Goal: Task Accomplishment & Management: Use online tool/utility

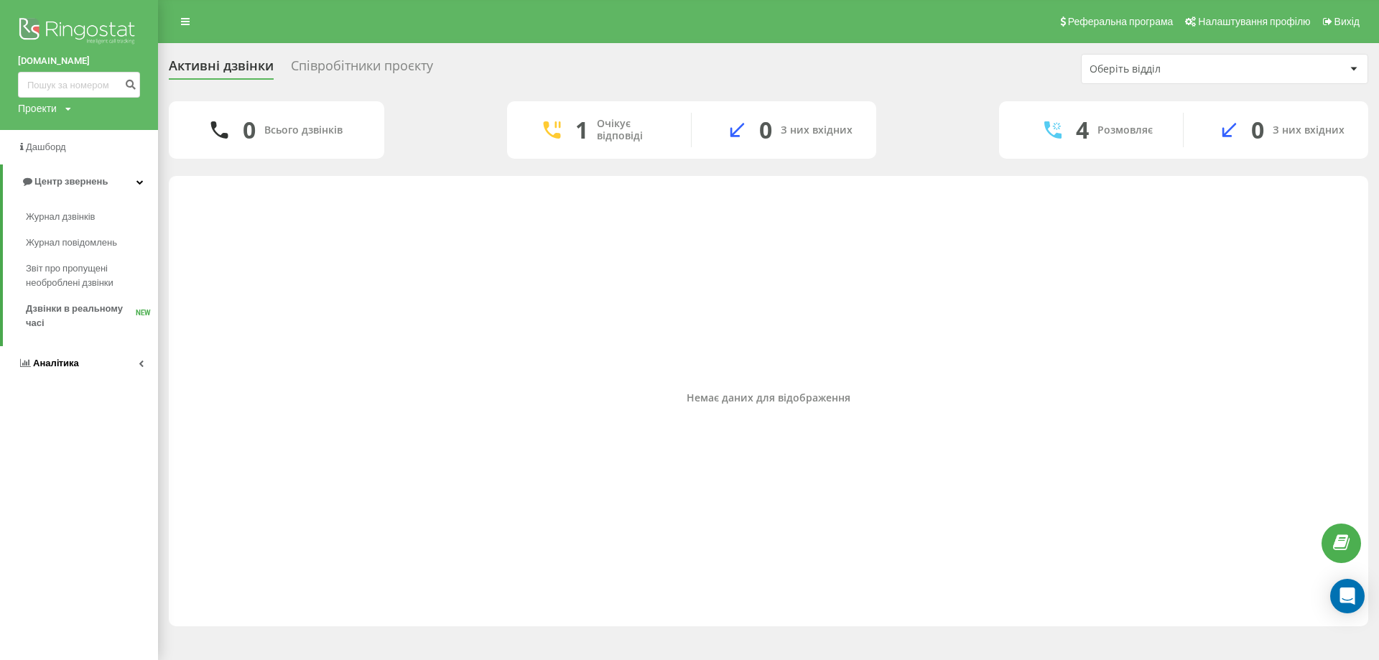
click at [129, 363] on link "Аналiтика" at bounding box center [79, 363] width 158 height 34
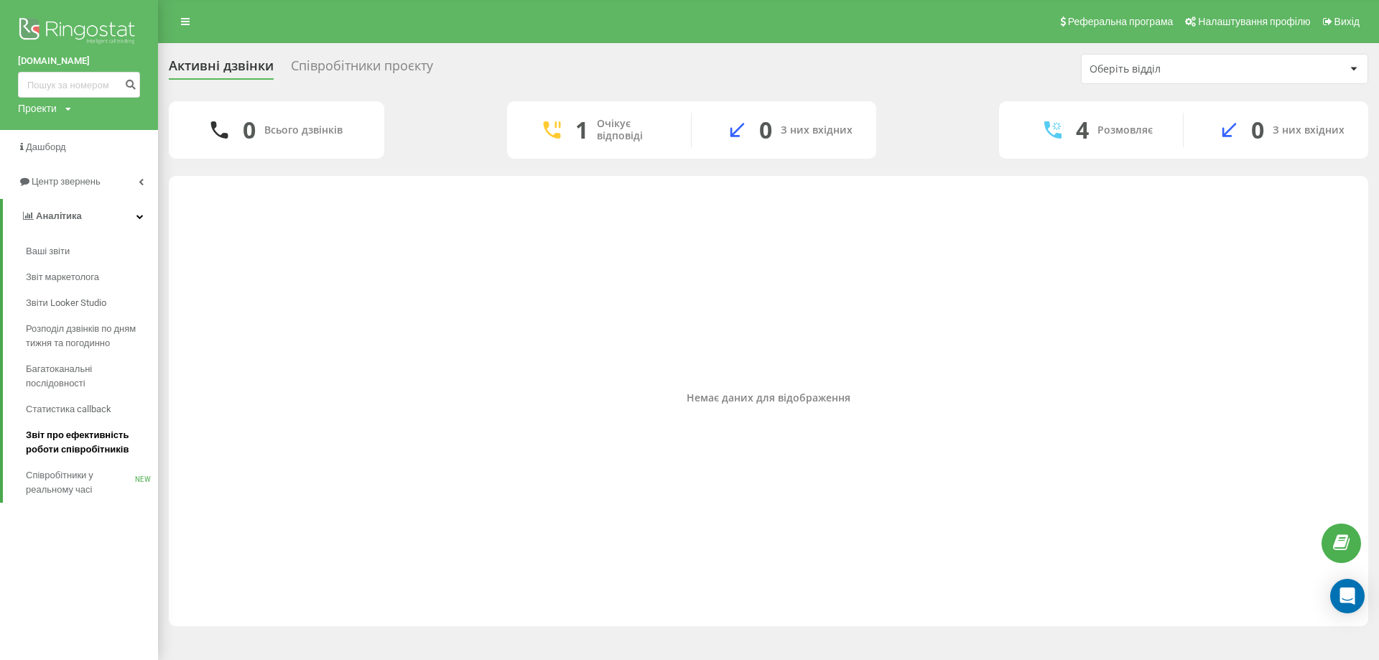
click at [90, 445] on span "Звіт про ефективність роботи співробітників" at bounding box center [88, 442] width 125 height 29
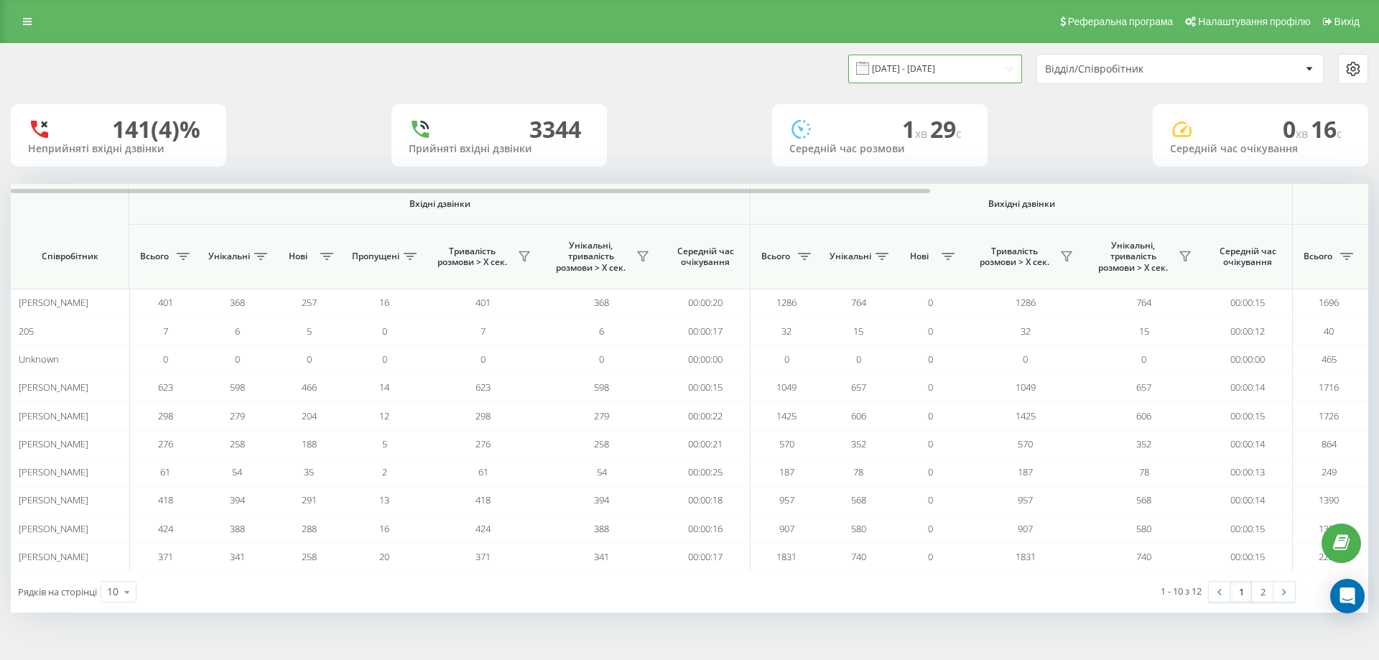
click at [947, 73] on input "[DATE] - [DATE]" at bounding box center [935, 69] width 174 height 28
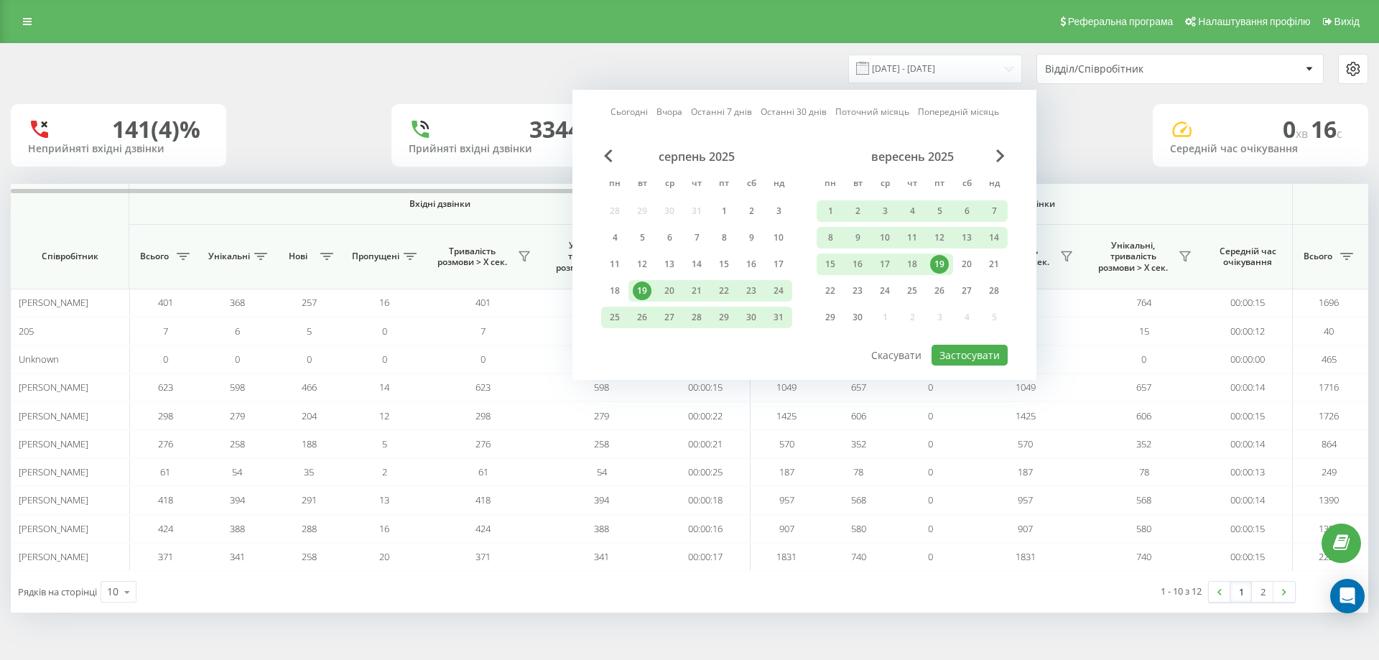
click at [940, 260] on div "19" at bounding box center [939, 264] width 19 height 19
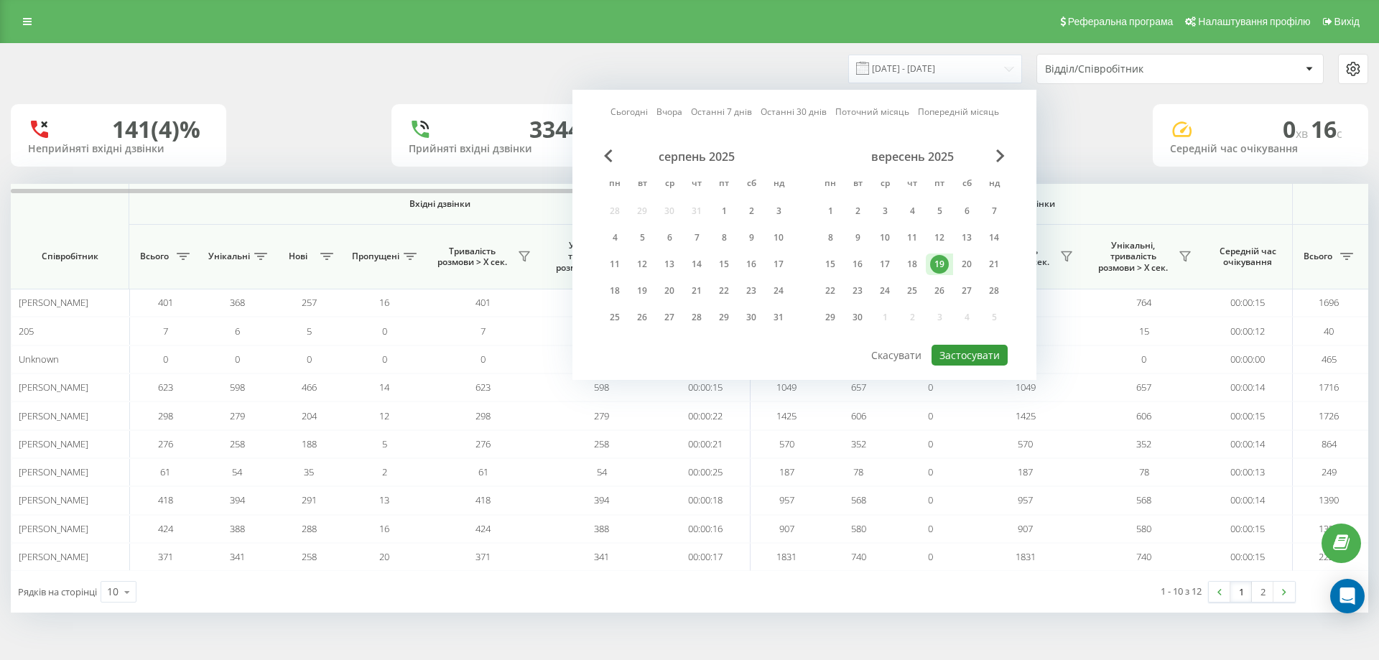
click at [963, 350] on button "Застосувати" at bounding box center [969, 355] width 76 height 21
type input "19.09.2025 - 19.09.2025"
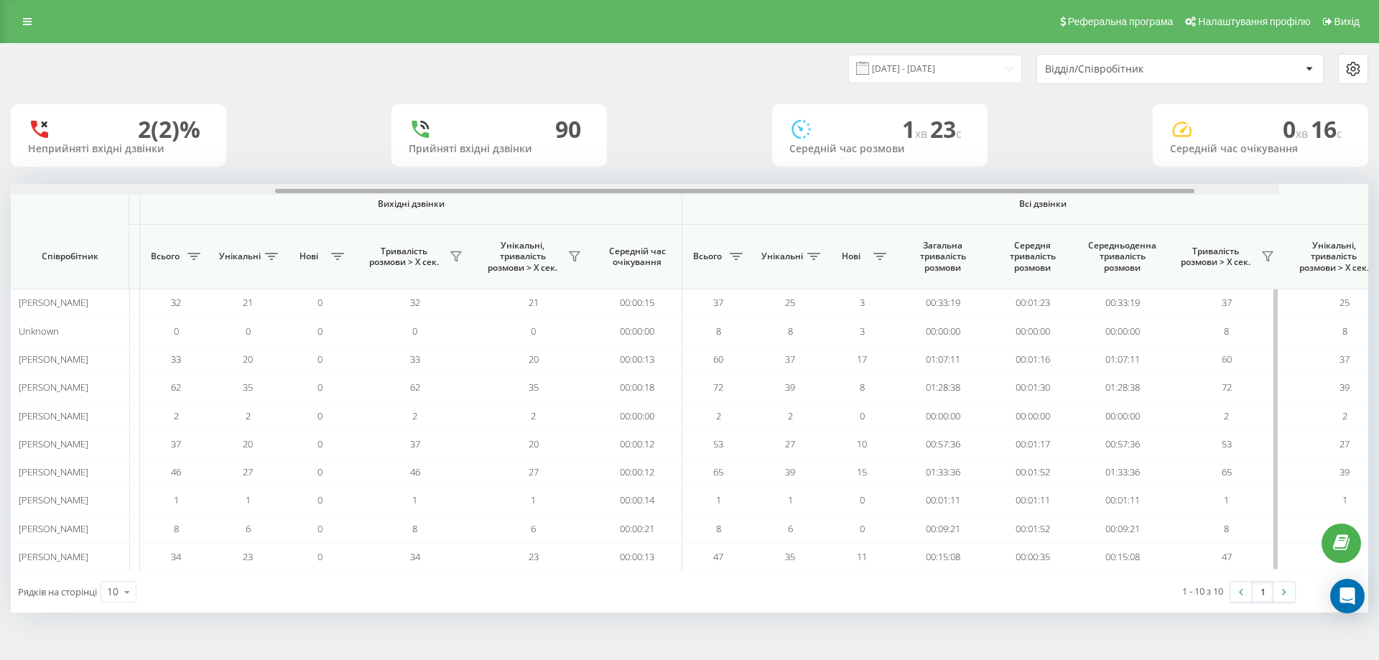
scroll to position [0, 646]
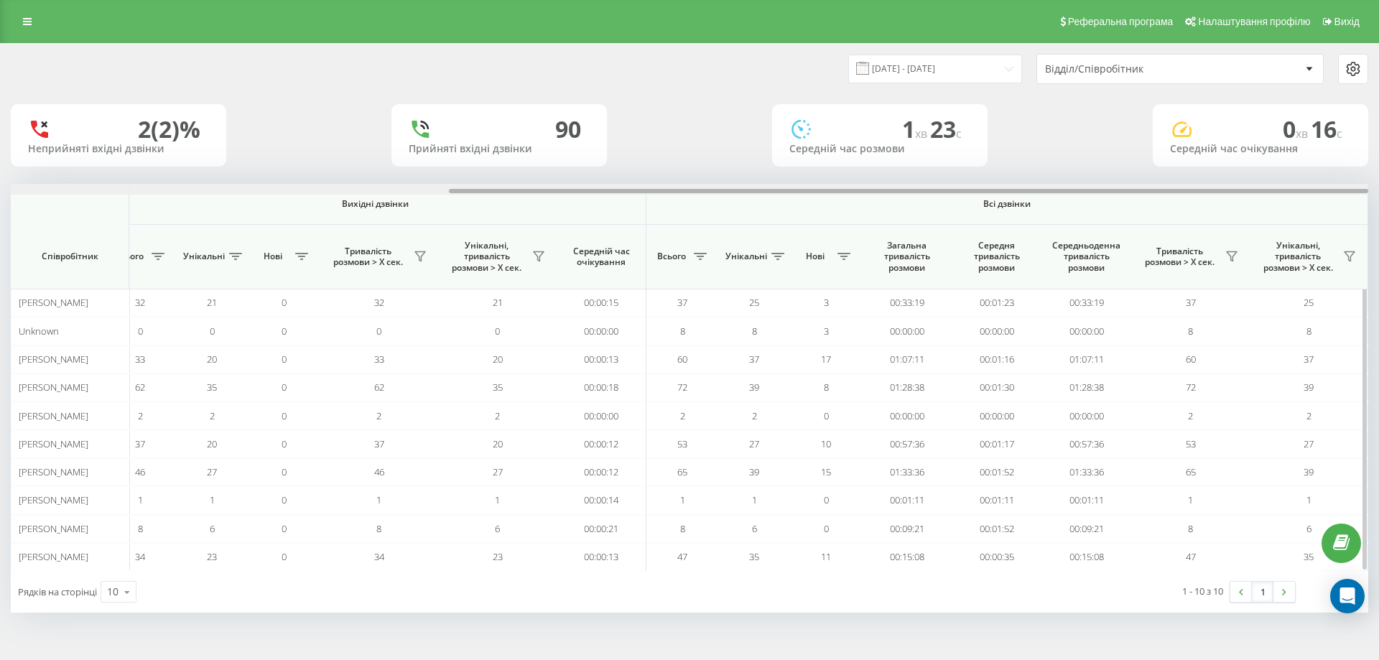
drag, startPoint x: 300, startPoint y: 189, endPoint x: 806, endPoint y: 217, distance: 506.4
click at [806, 217] on div "Вхідні дзвінки Вихідні дзвінки Всі дзвінки Співробітник Всього Унікальні Нові П…" at bounding box center [689, 377] width 1357 height 387
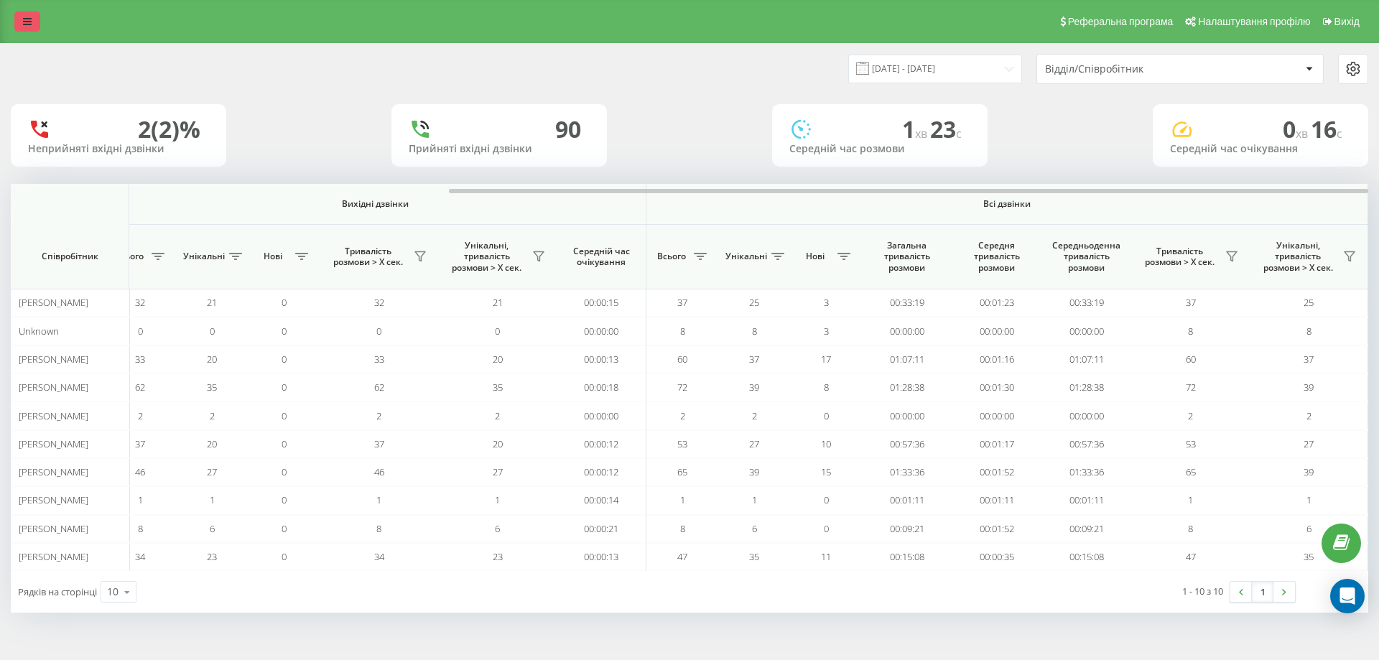
click at [21, 22] on link at bounding box center [27, 21] width 26 height 20
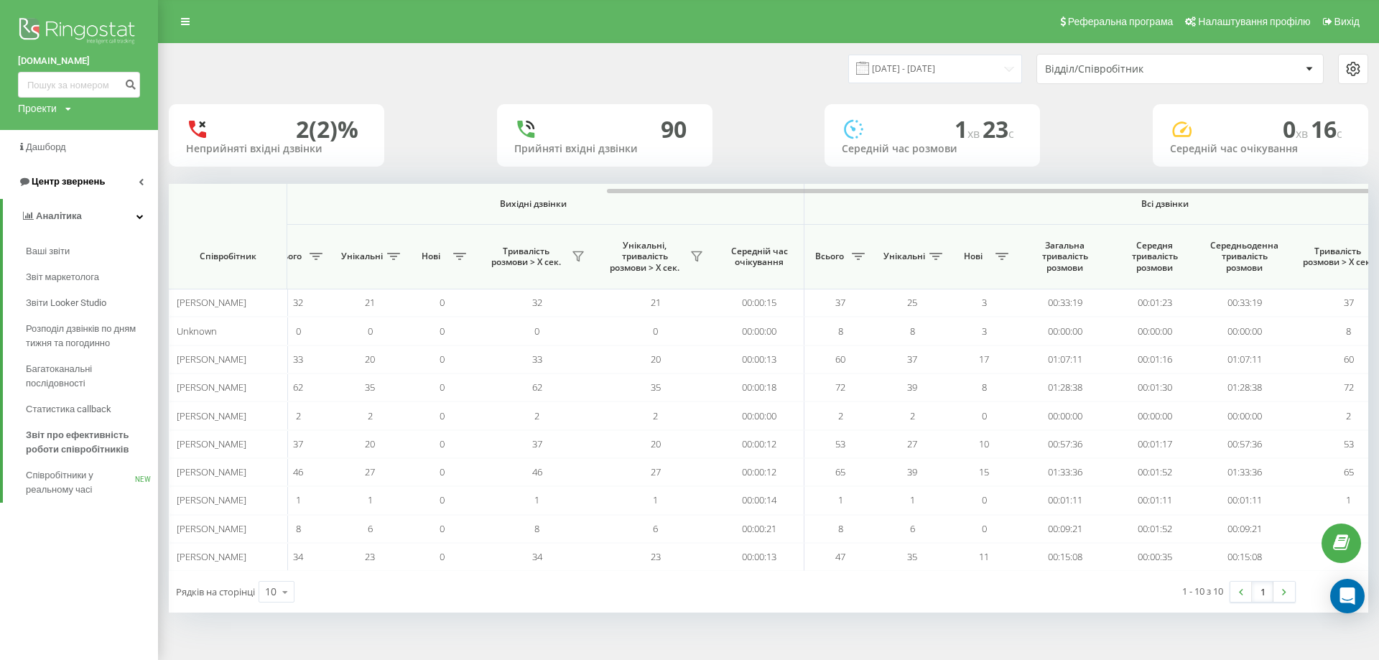
click at [113, 185] on link "Центр звернень" at bounding box center [79, 181] width 158 height 34
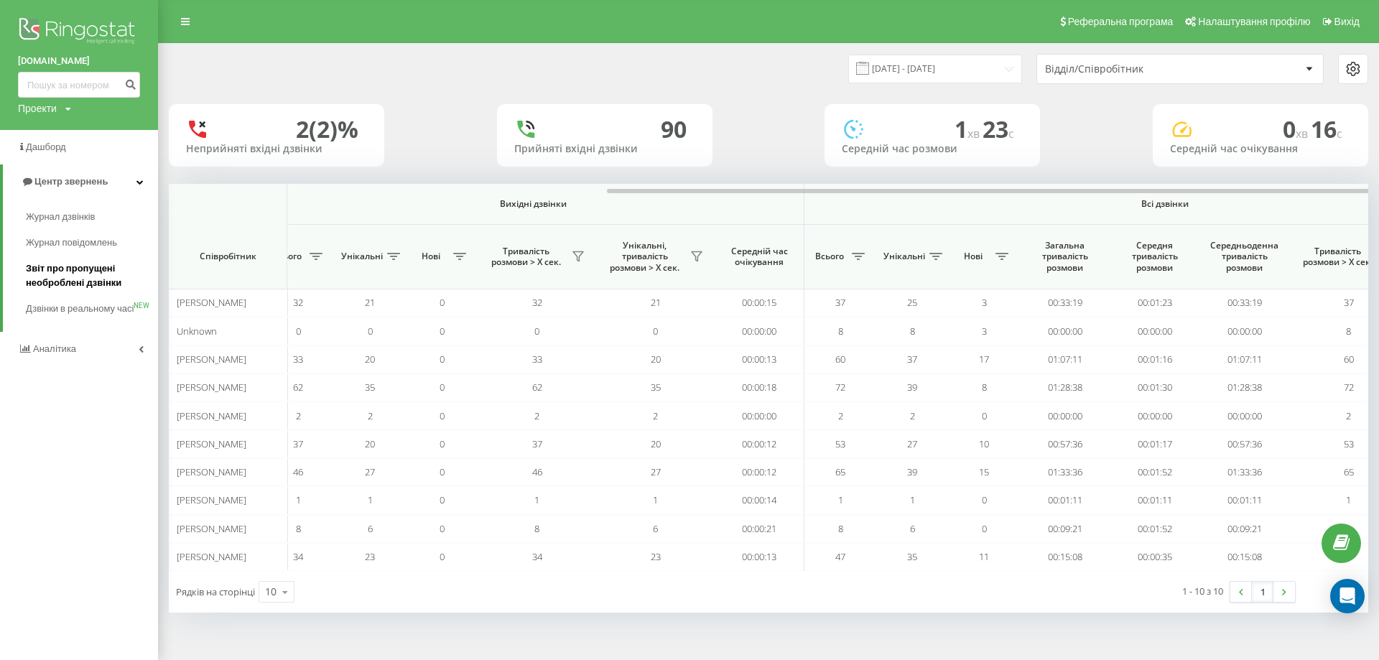
click at [71, 279] on span "Звіт про пропущені необроблені дзвінки" at bounding box center [88, 275] width 125 height 29
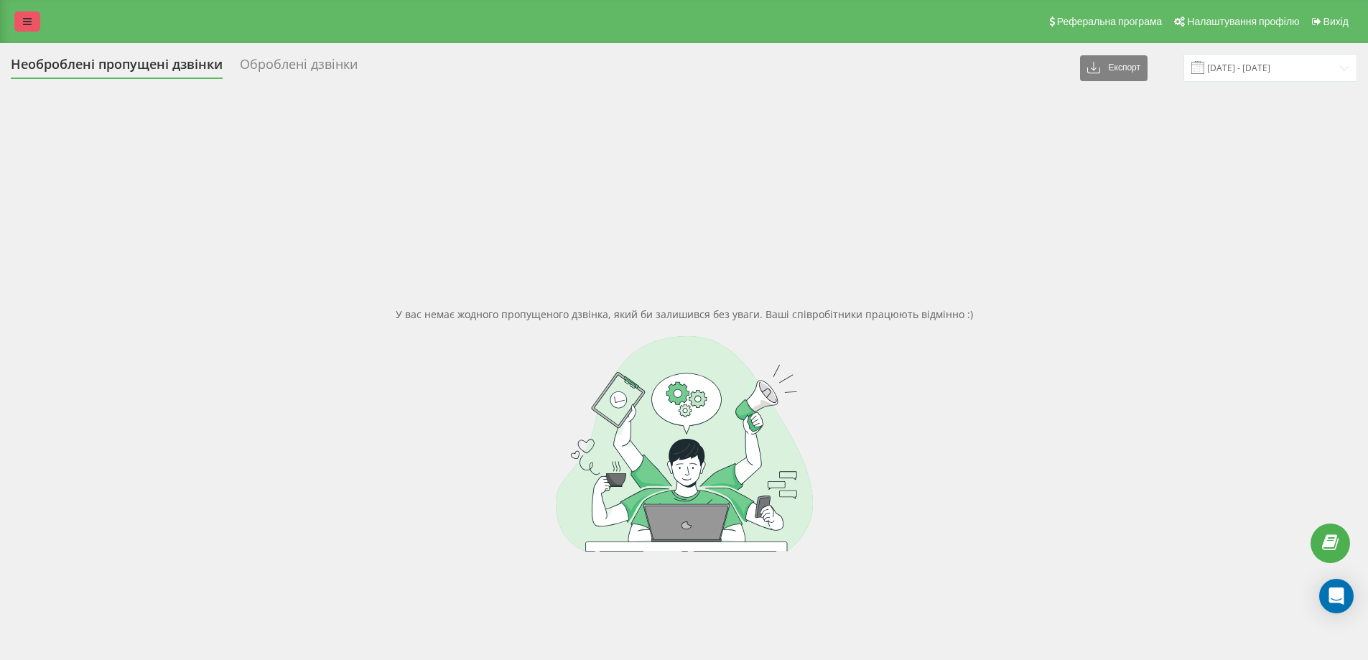
click at [32, 24] on link at bounding box center [27, 21] width 26 height 20
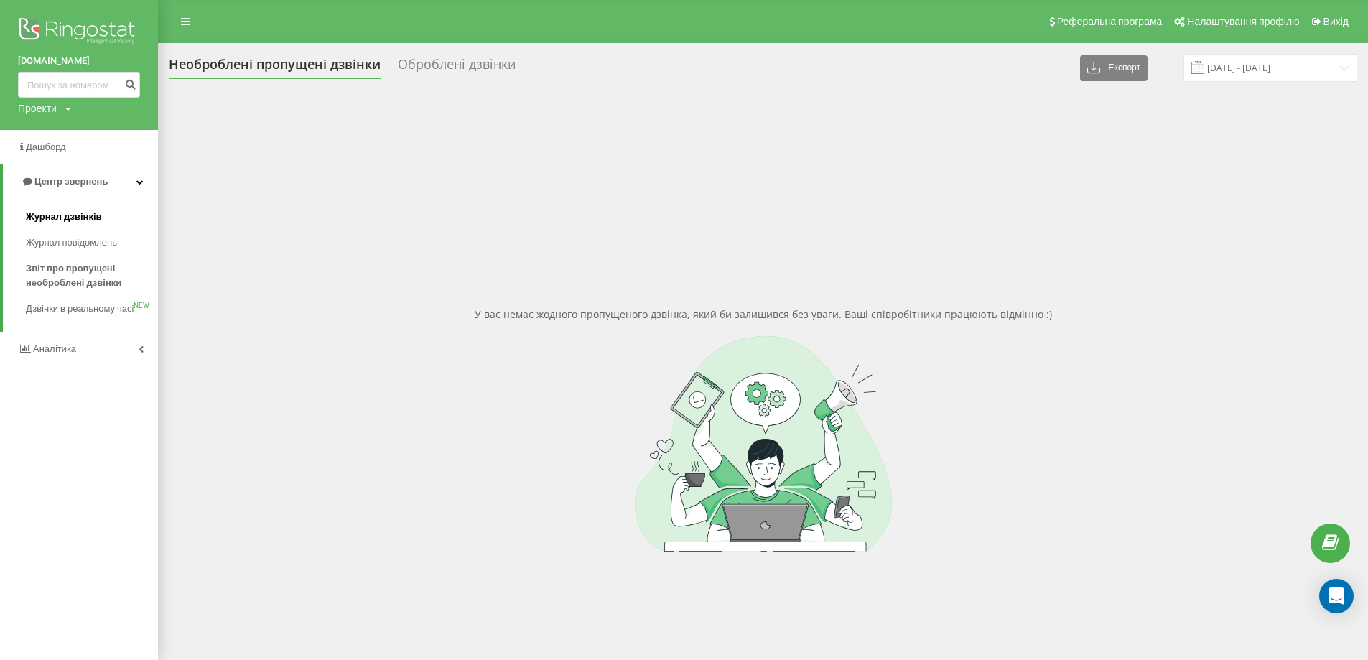
click at [77, 217] on span "Журнал дзвінків" at bounding box center [64, 217] width 76 height 14
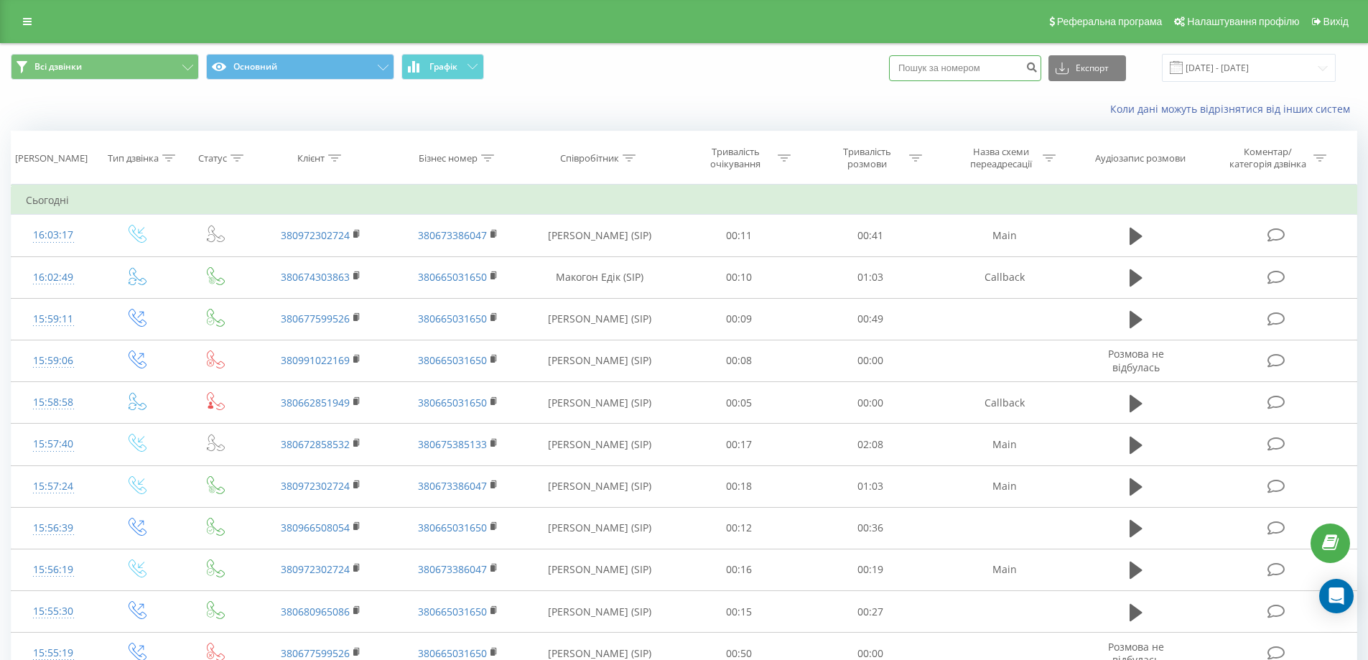
click at [1018, 66] on input at bounding box center [965, 68] width 152 height 26
type input "0681231707"
click at [1038, 68] on icon "submit" at bounding box center [1032, 65] width 12 height 9
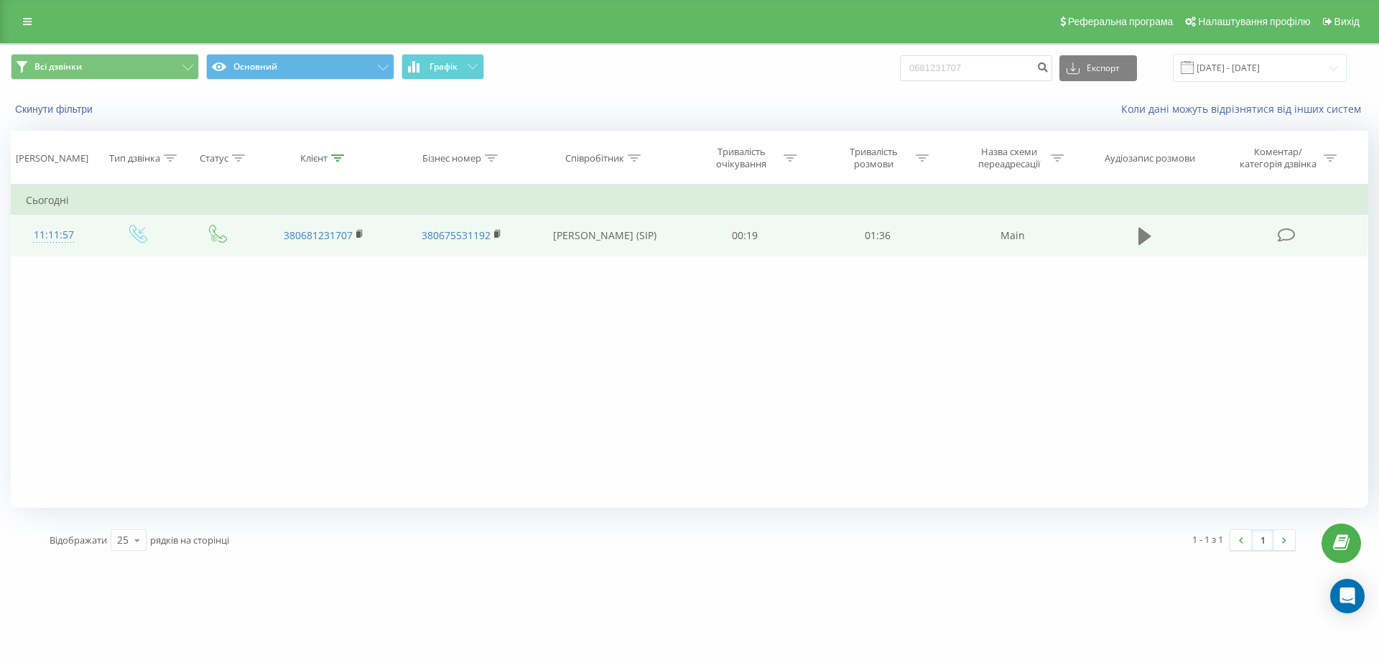
click at [1135, 233] on button at bounding box center [1145, 237] width 22 height 22
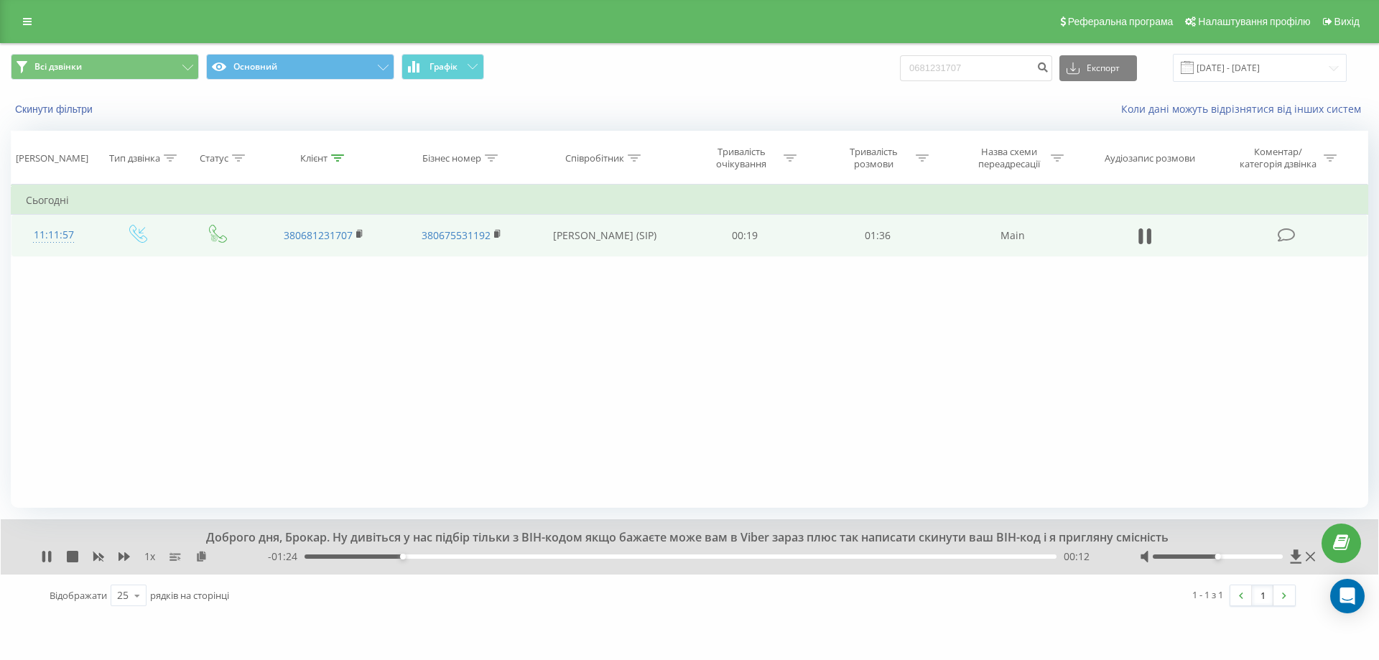
click at [337, 555] on div "00:12" at bounding box center [681, 556] width 752 height 4
click at [51, 557] on icon at bounding box center [49, 556] width 3 height 11
click at [21, 23] on link at bounding box center [27, 21] width 26 height 20
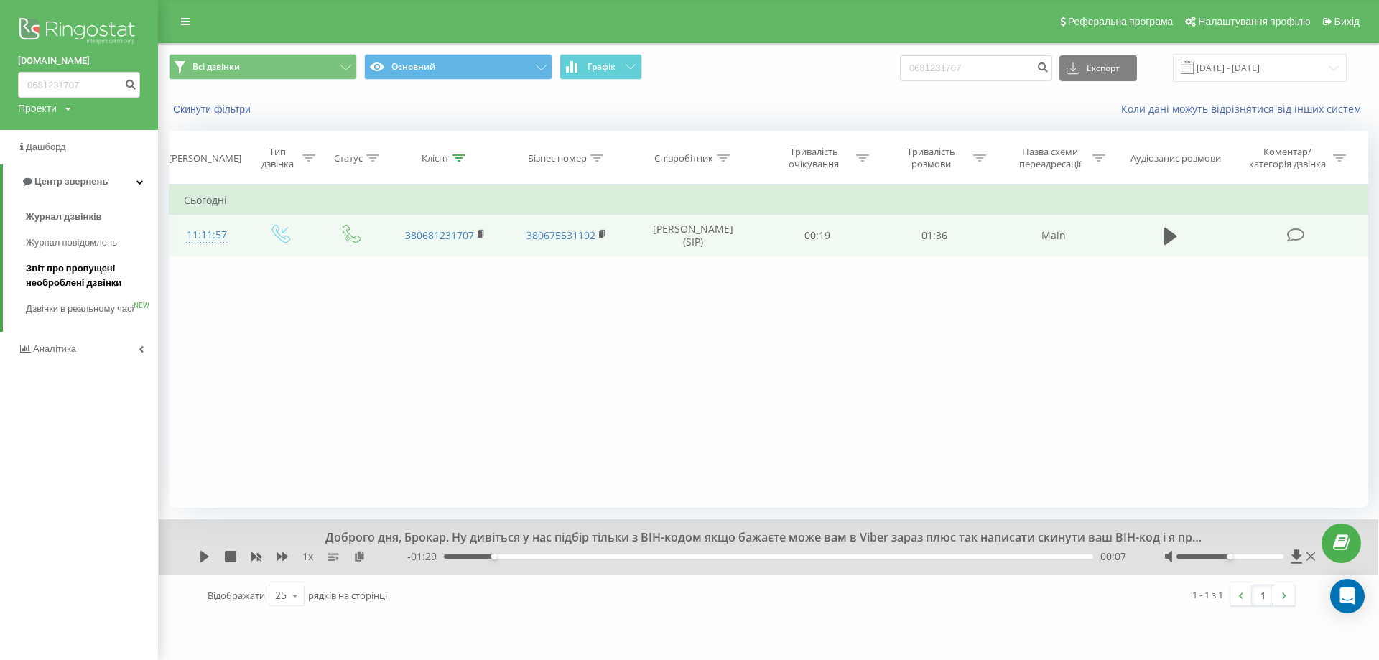
click at [80, 269] on span "Звіт про пропущені необроблені дзвінки" at bounding box center [88, 275] width 125 height 29
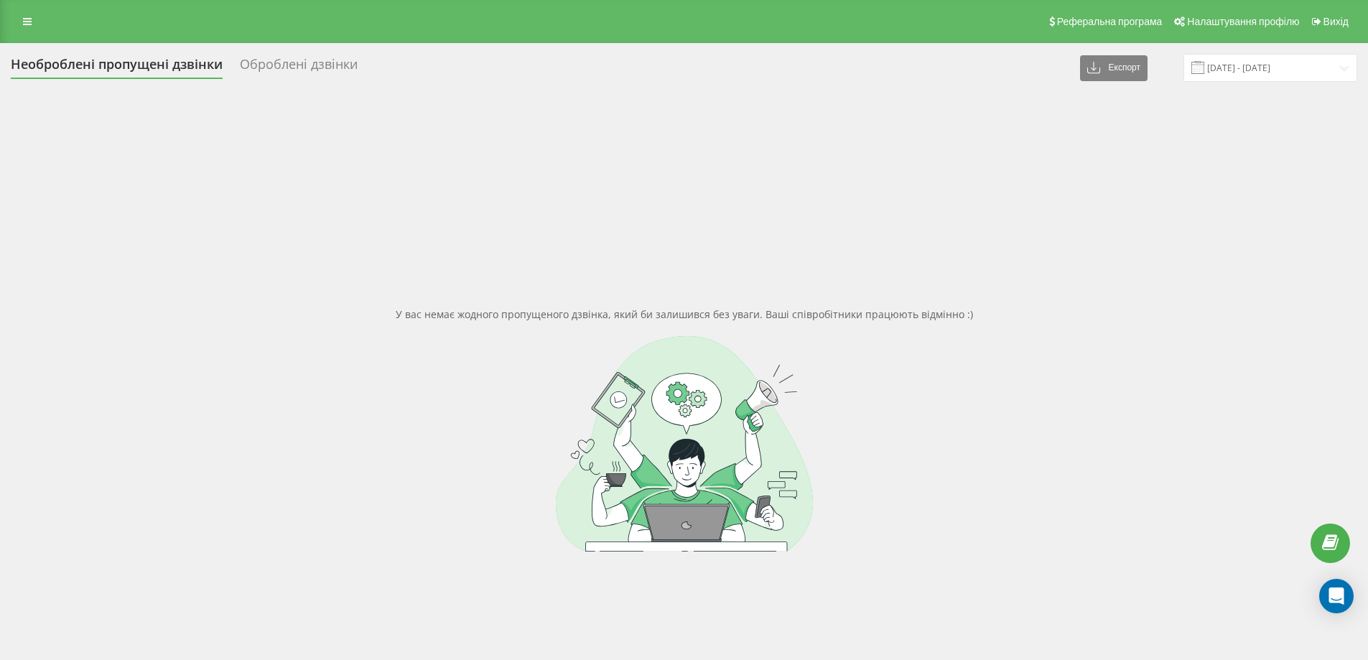
drag, startPoint x: 18, startPoint y: 1, endPoint x: 20, endPoint y: 9, distance: 8.2
click at [20, 9] on div "Реферальна програма Налаштування профілю Вихід" at bounding box center [684, 21] width 1368 height 43
click at [23, 16] on link at bounding box center [27, 21] width 26 height 20
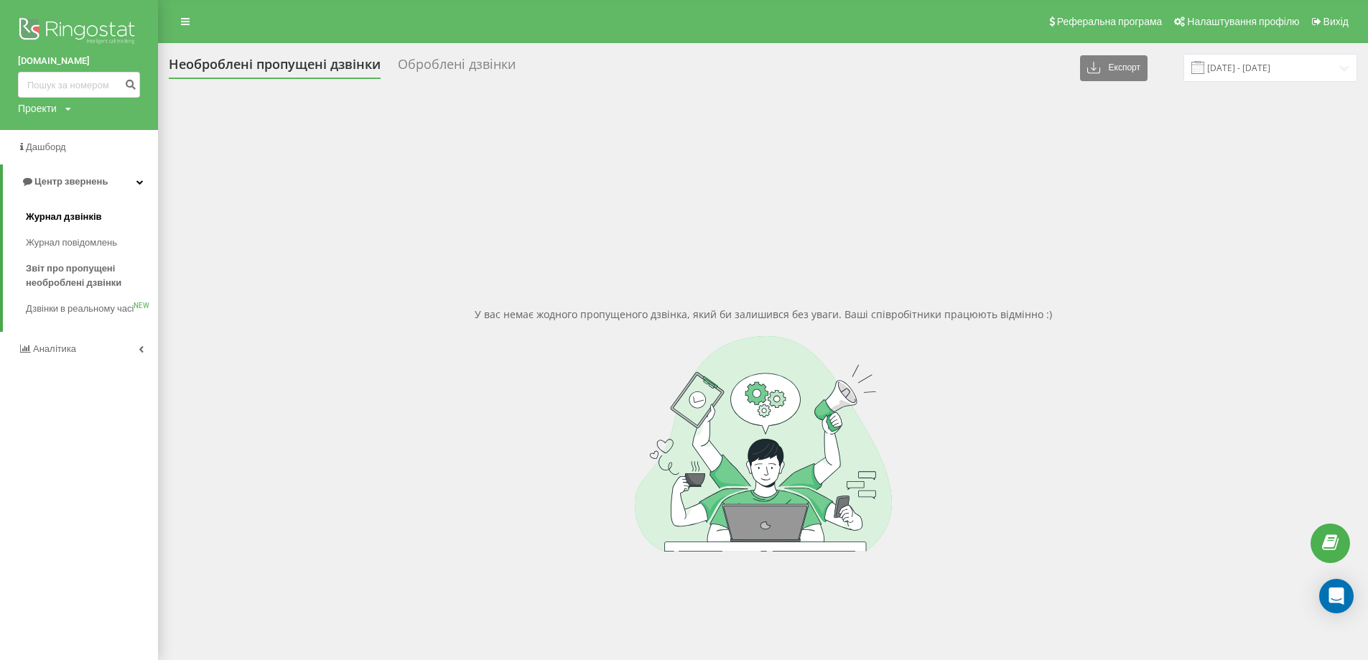
click at [66, 215] on span "Журнал дзвінків" at bounding box center [64, 217] width 76 height 14
